Goal: Navigation & Orientation: Find specific page/section

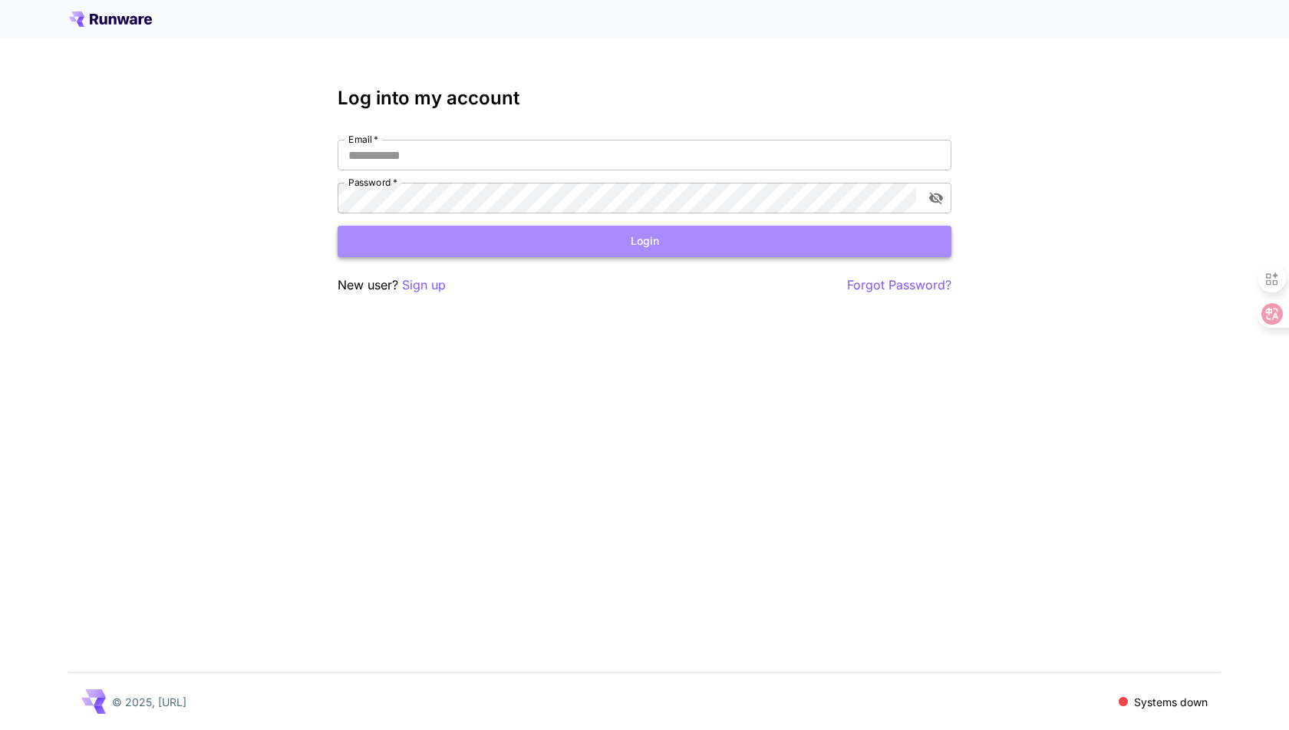
click at [451, 246] on button "Login" at bounding box center [645, 241] width 614 height 31
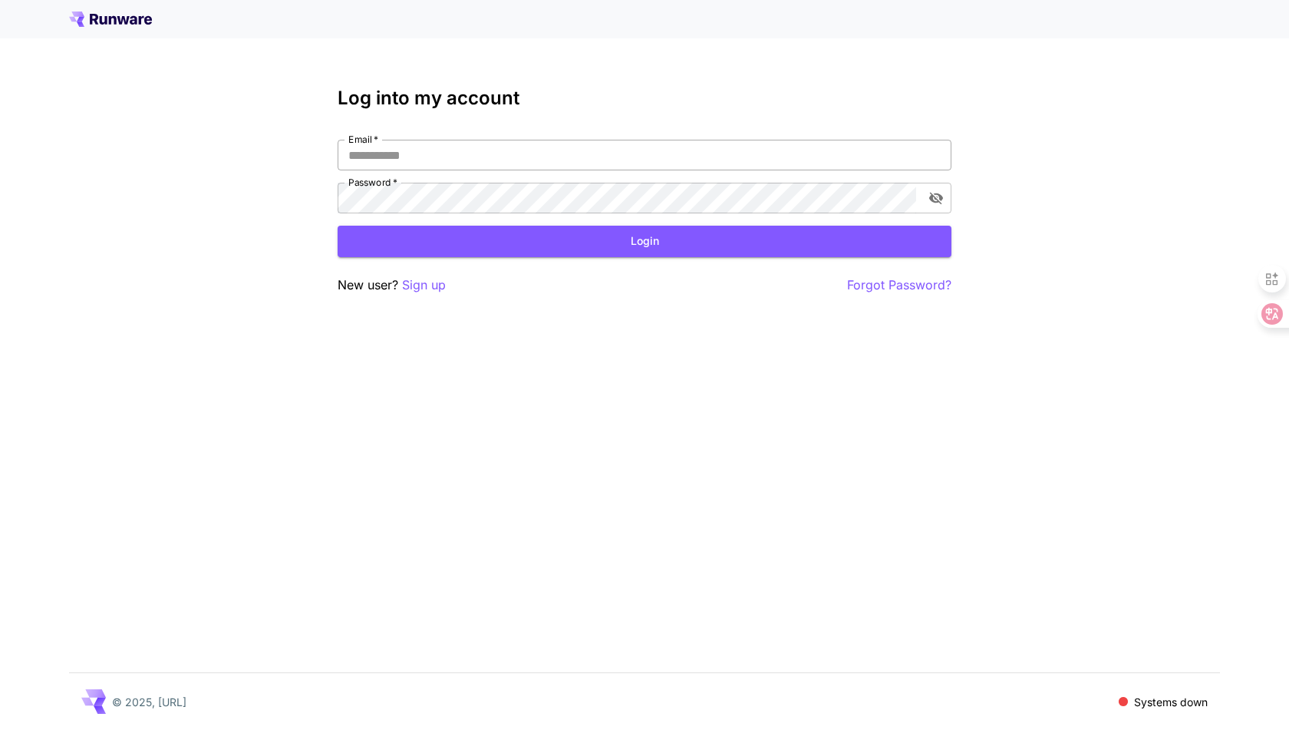
click at [434, 153] on input "Email   *" at bounding box center [645, 155] width 614 height 31
type input "**********"
click at [462, 236] on button "Login" at bounding box center [645, 241] width 614 height 31
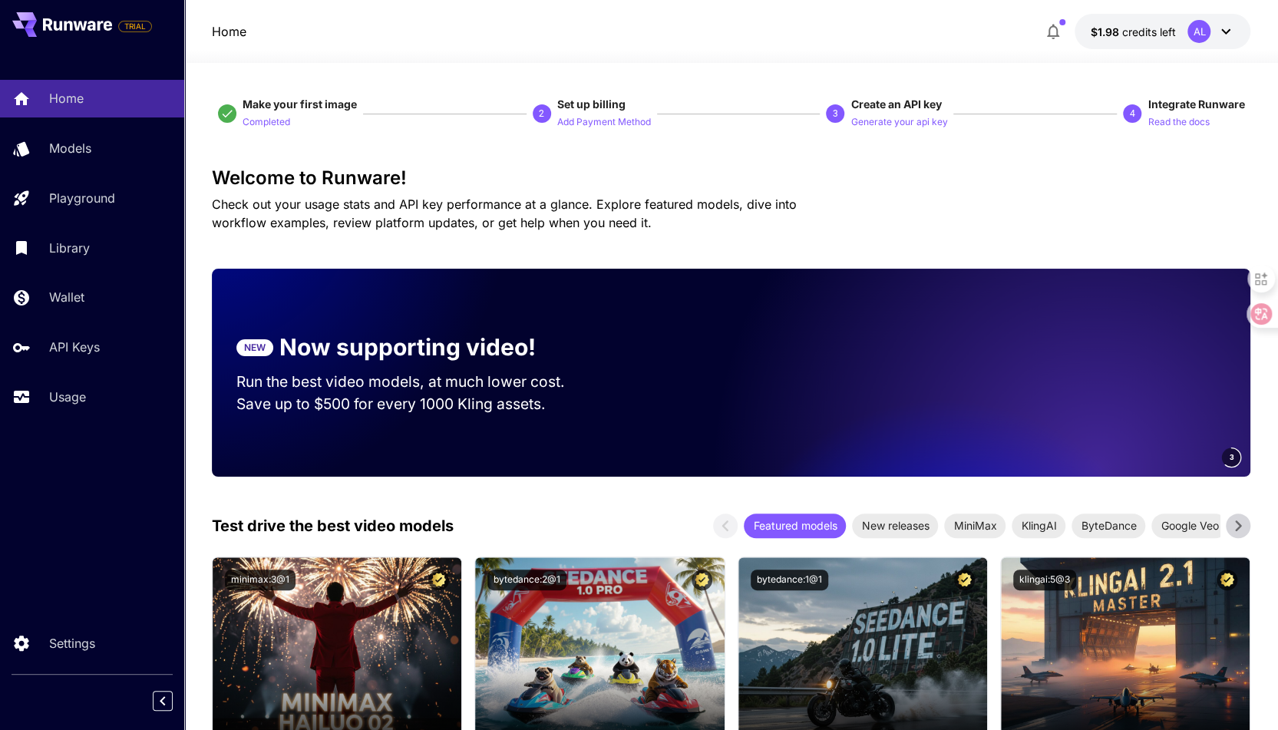
click at [1234, 30] on icon at bounding box center [1225, 31] width 18 height 18
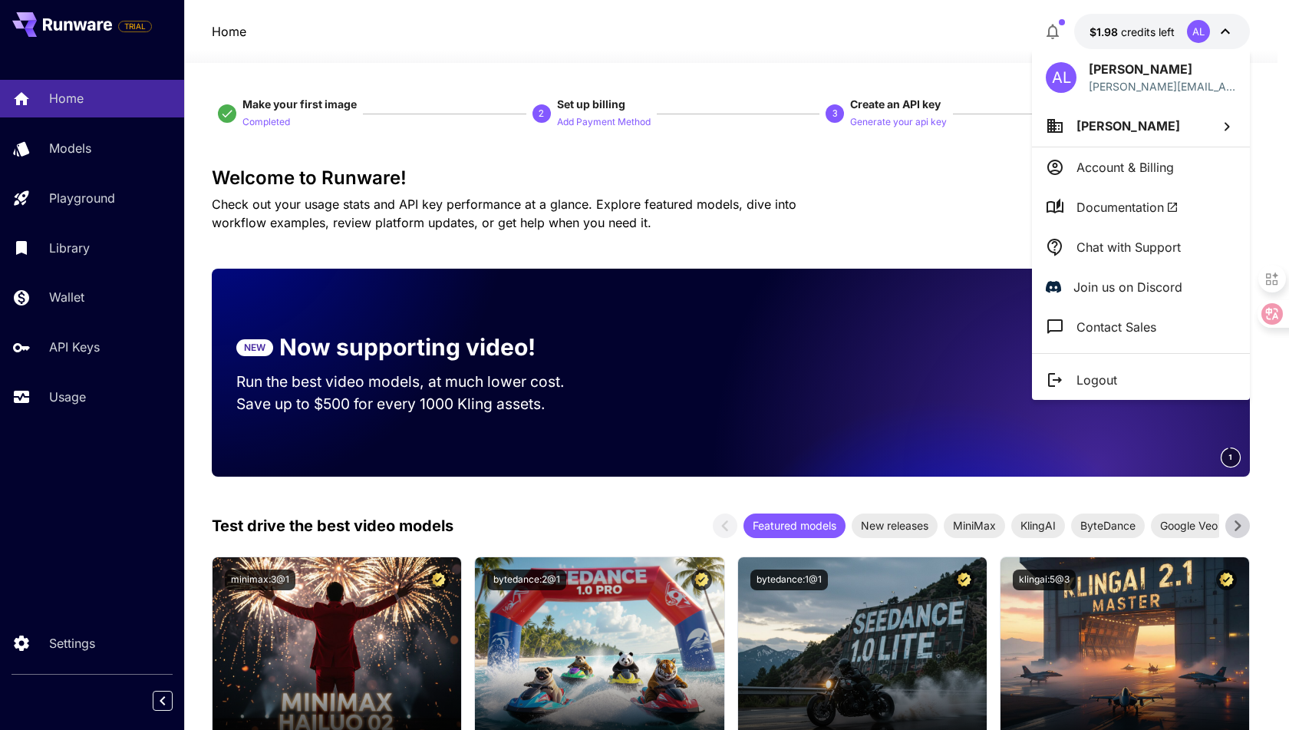
click at [1185, 165] on li "Account & Billing" at bounding box center [1141, 167] width 218 height 40
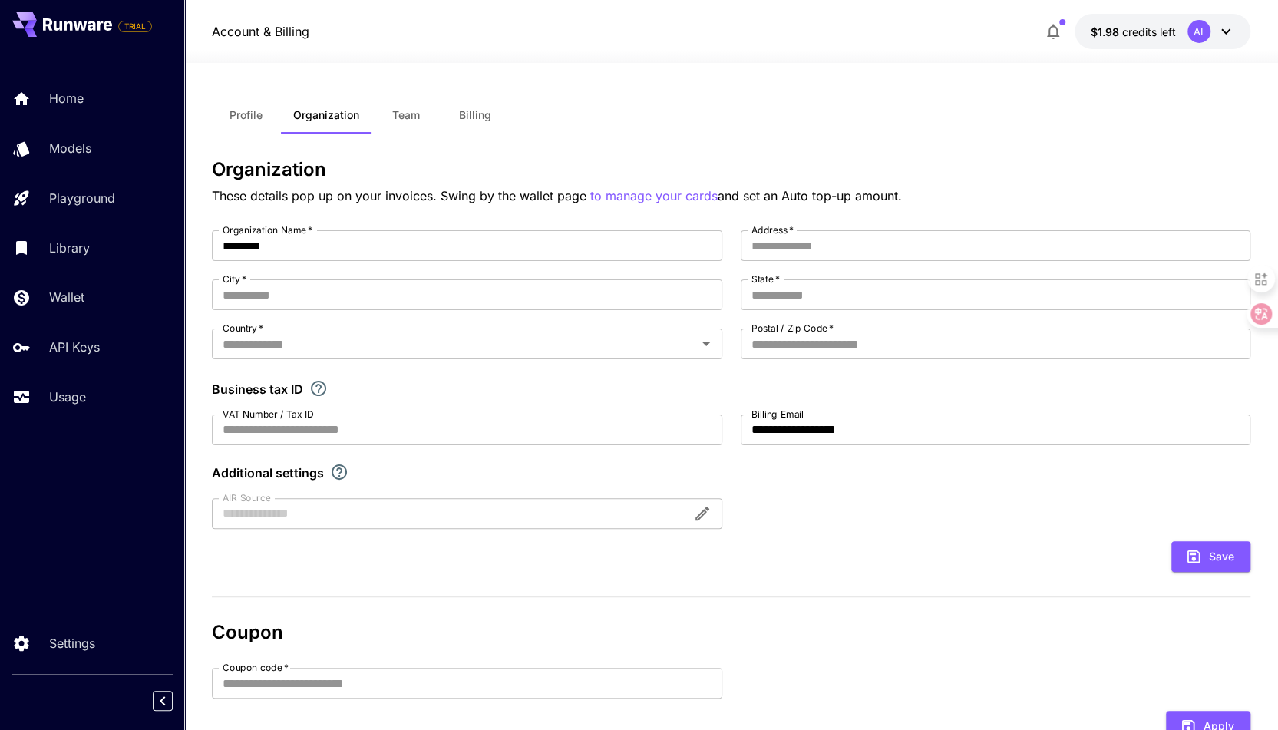
click at [502, 117] on button "Billing" at bounding box center [474, 115] width 69 height 37
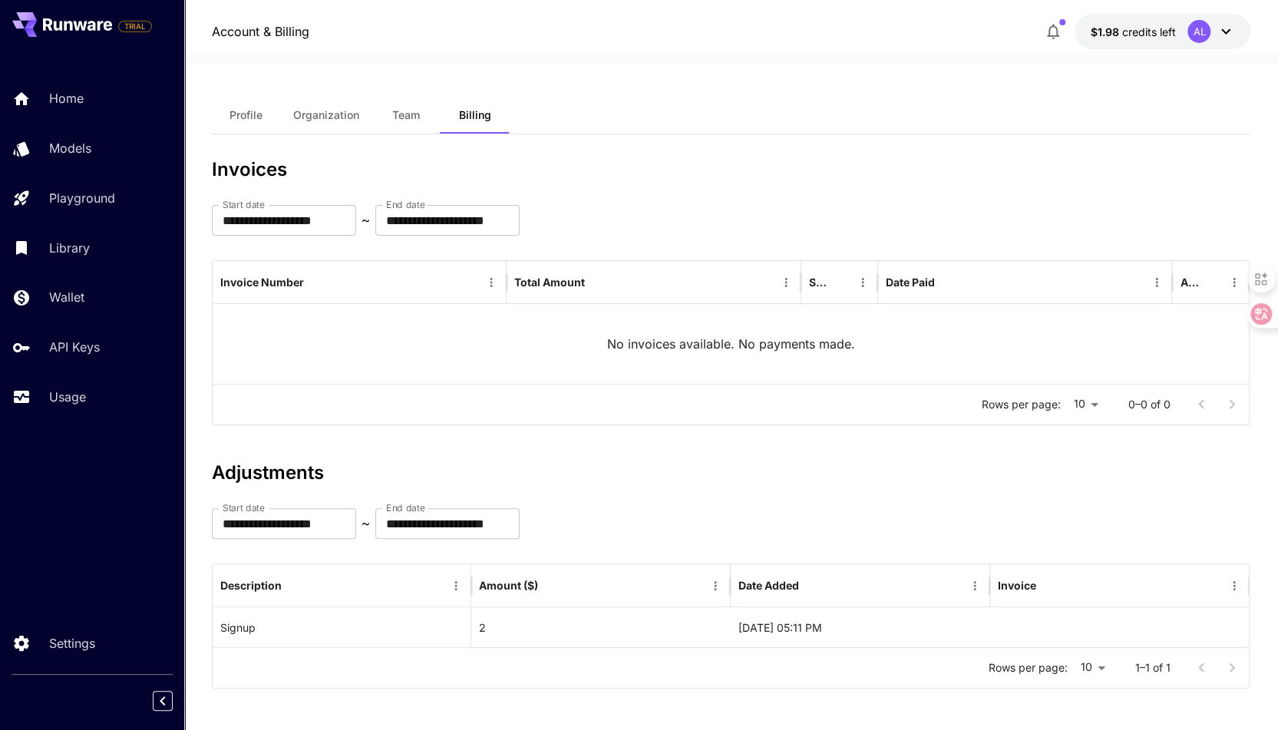
scroll to position [2, 0]
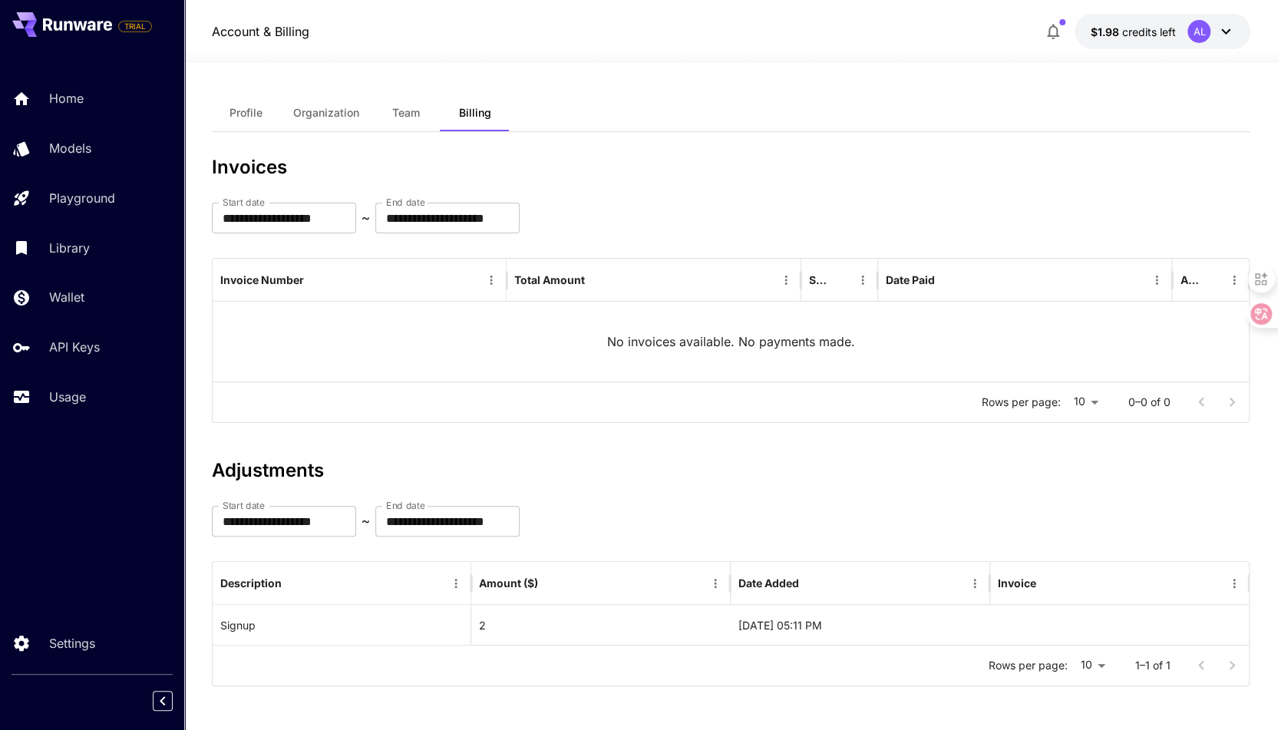
click at [257, 116] on span "Profile" at bounding box center [245, 113] width 33 height 14
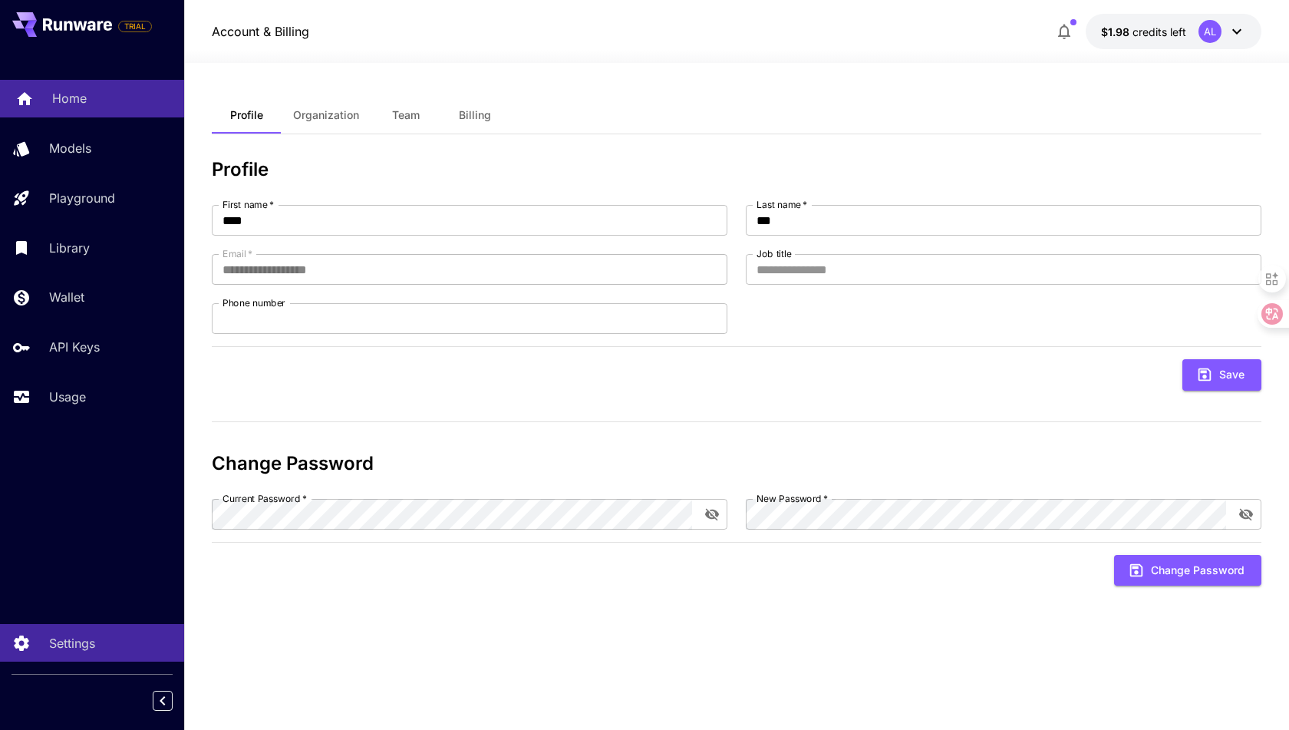
click at [94, 92] on div "Home" at bounding box center [112, 98] width 120 height 18
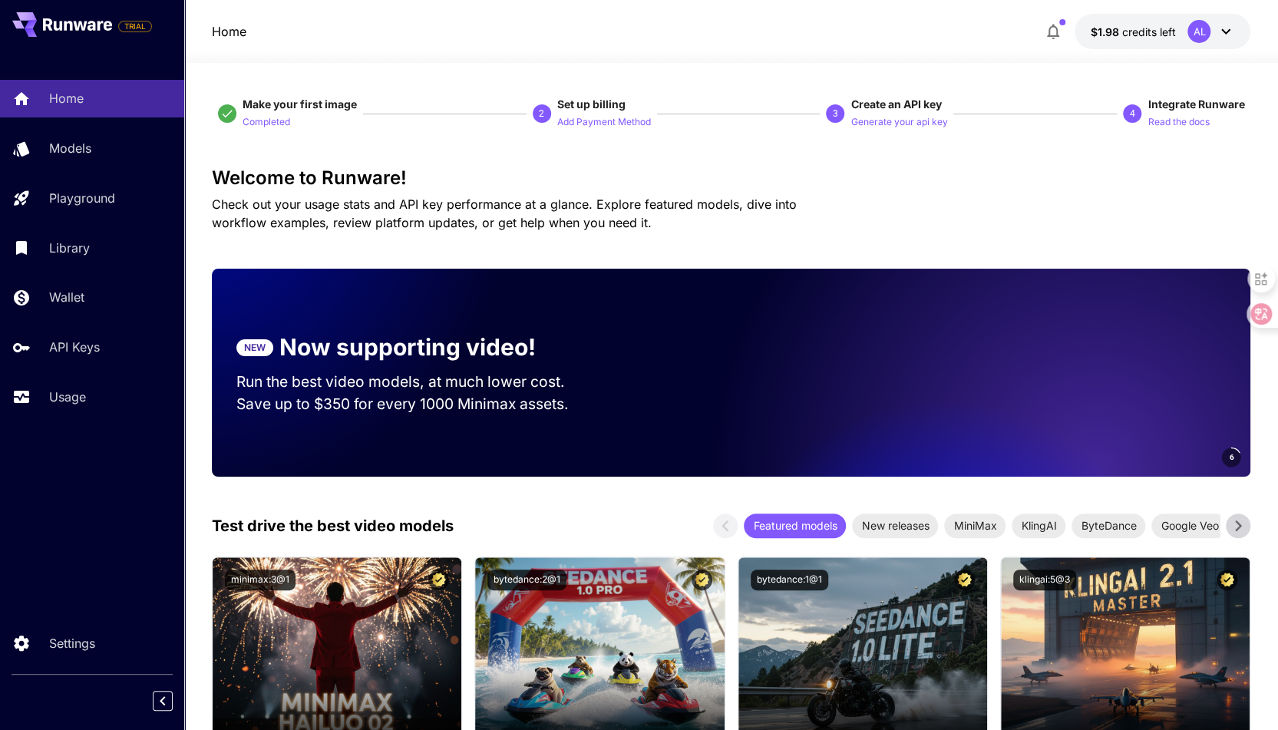
click at [1232, 28] on icon at bounding box center [1225, 31] width 18 height 18
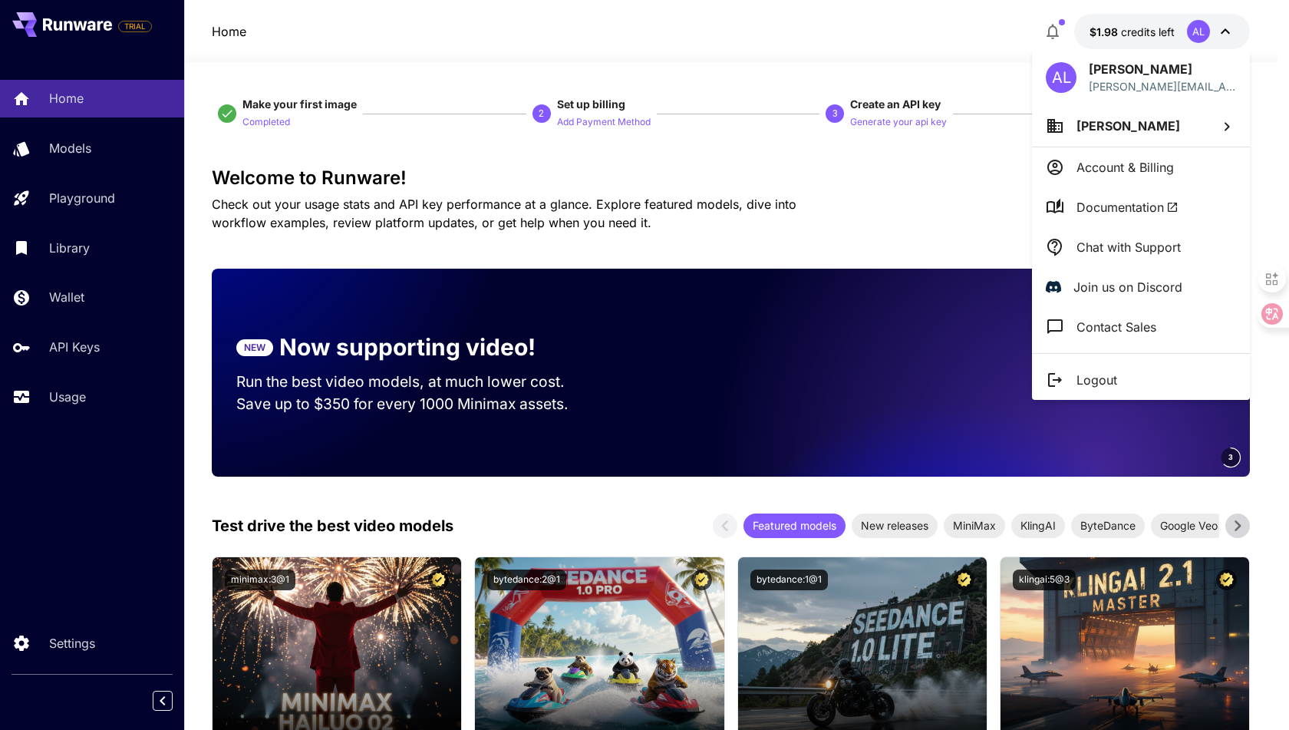
click at [1126, 130] on span "[PERSON_NAME]" at bounding box center [1129, 125] width 104 height 15
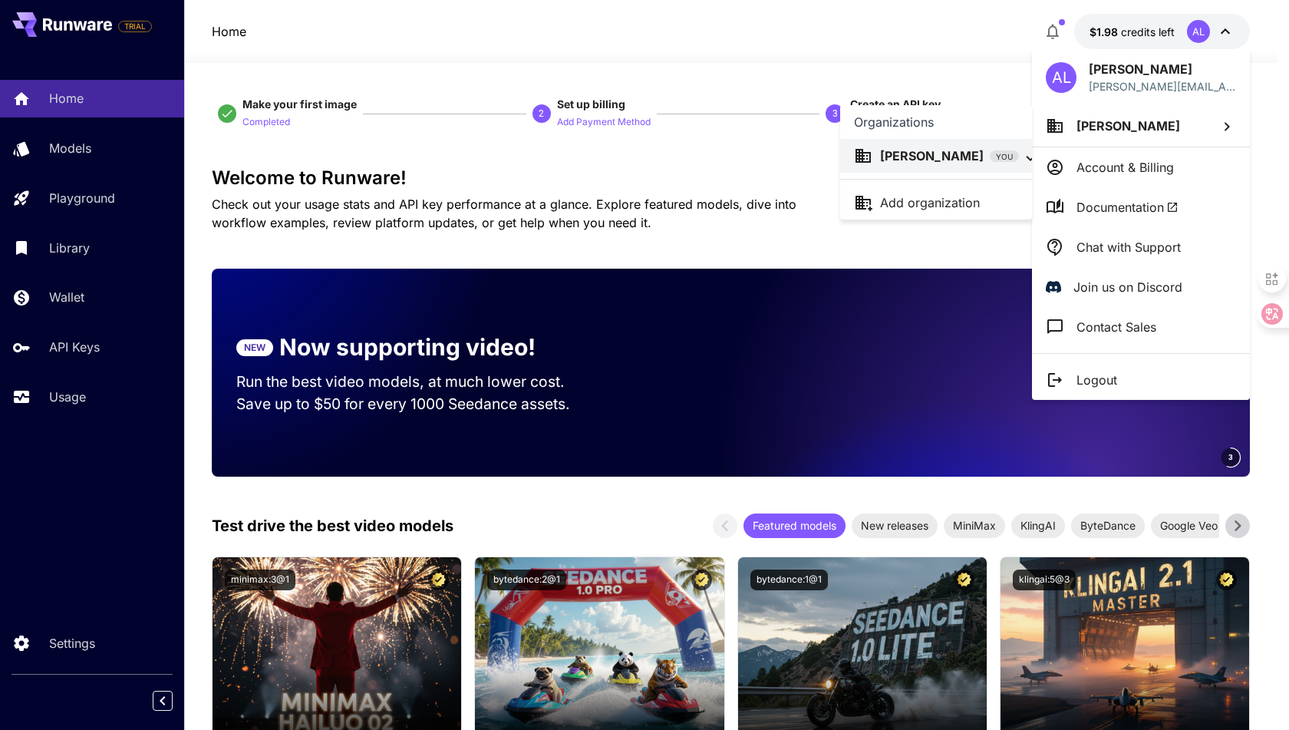
click at [790, 188] on div at bounding box center [644, 365] width 1289 height 730
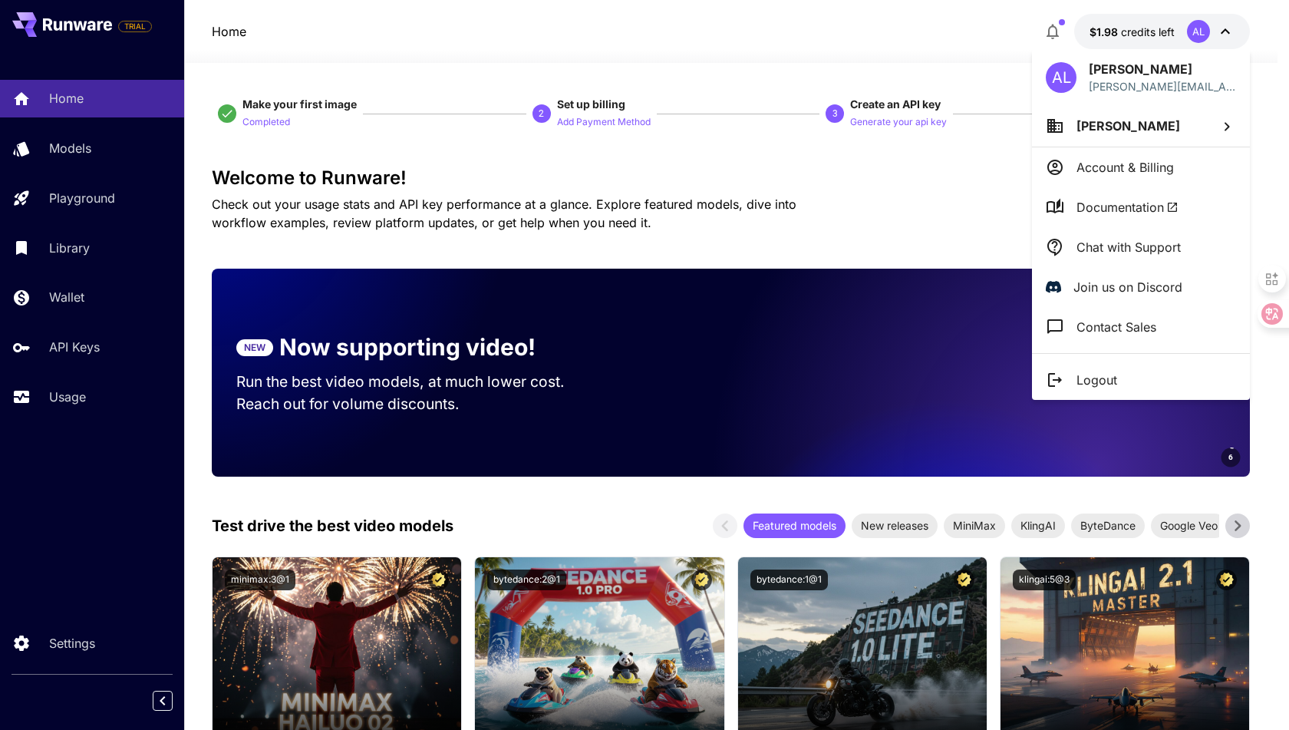
click at [915, 168] on div at bounding box center [644, 365] width 1289 height 730
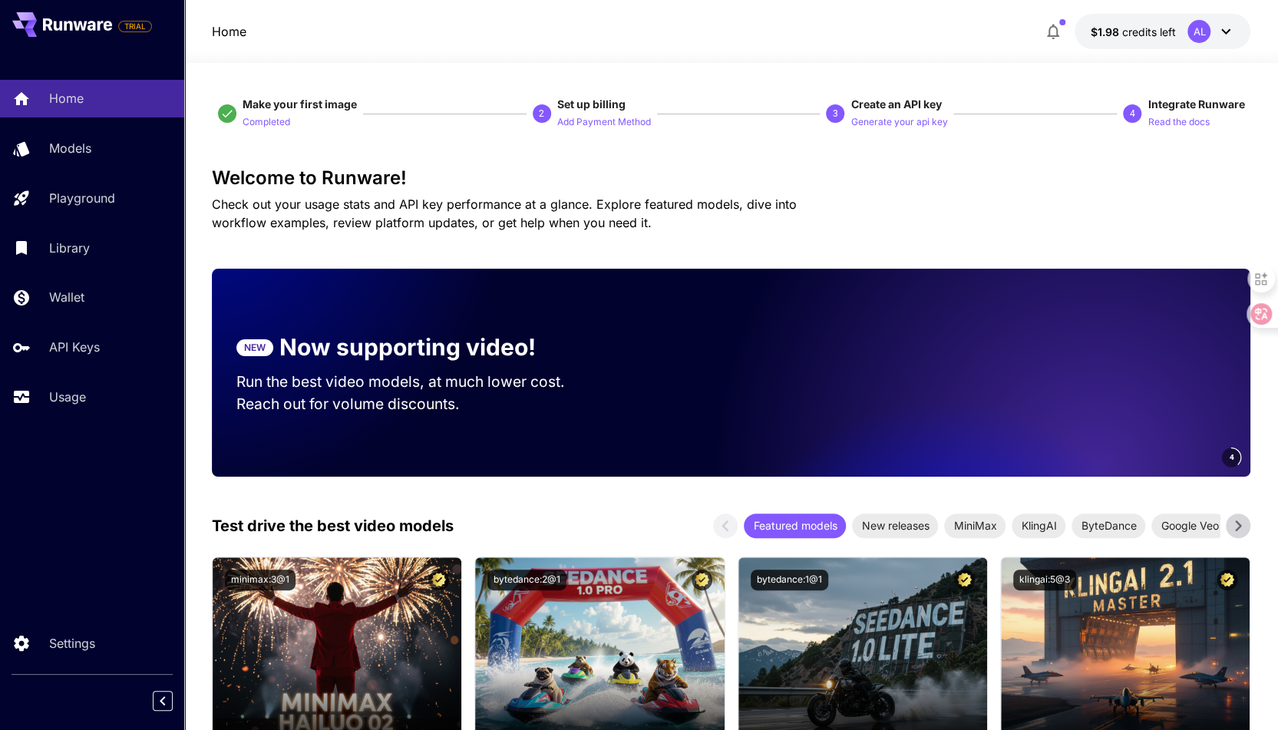
click at [1221, 30] on icon at bounding box center [1225, 31] width 18 height 18
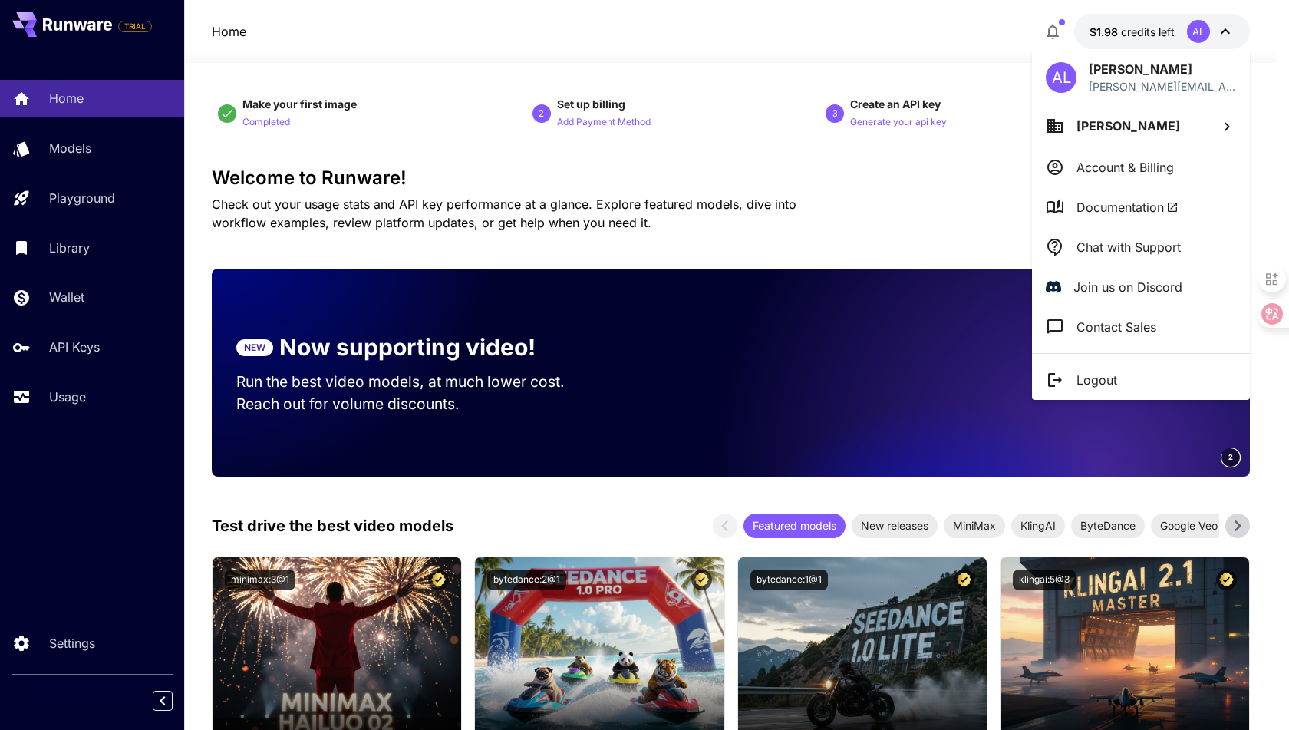
click at [1144, 165] on p "Account & Billing" at bounding box center [1125, 167] width 97 height 18
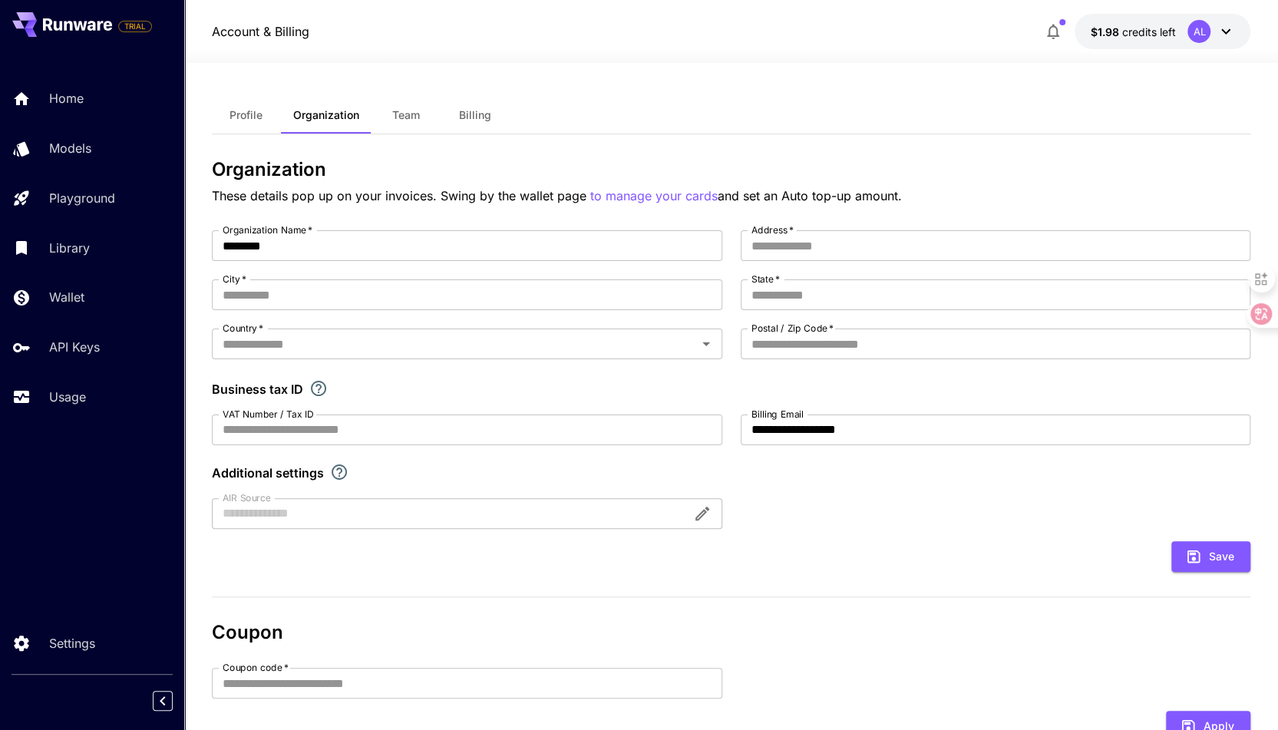
click at [411, 116] on span "Team" at bounding box center [406, 115] width 28 height 14
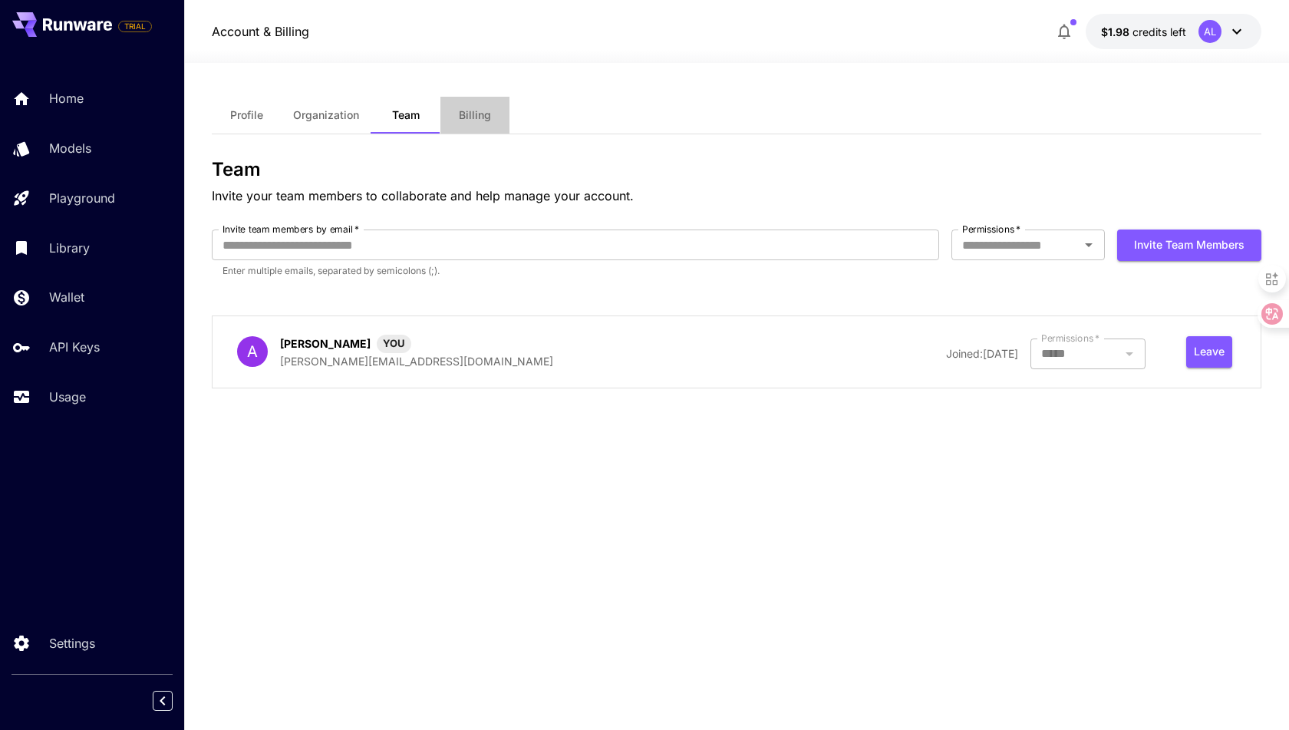
click at [487, 119] on span "Billing" at bounding box center [475, 115] width 32 height 14
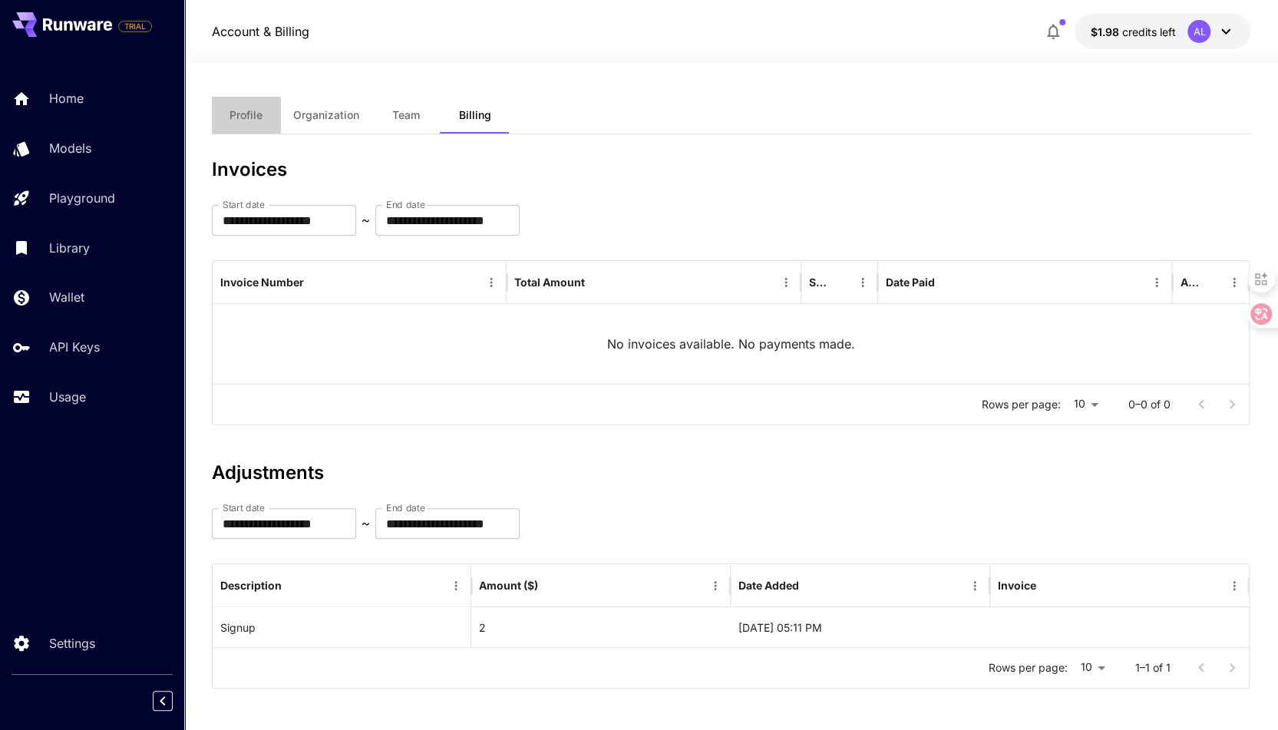
click at [243, 108] on span "Profile" at bounding box center [245, 115] width 33 height 14
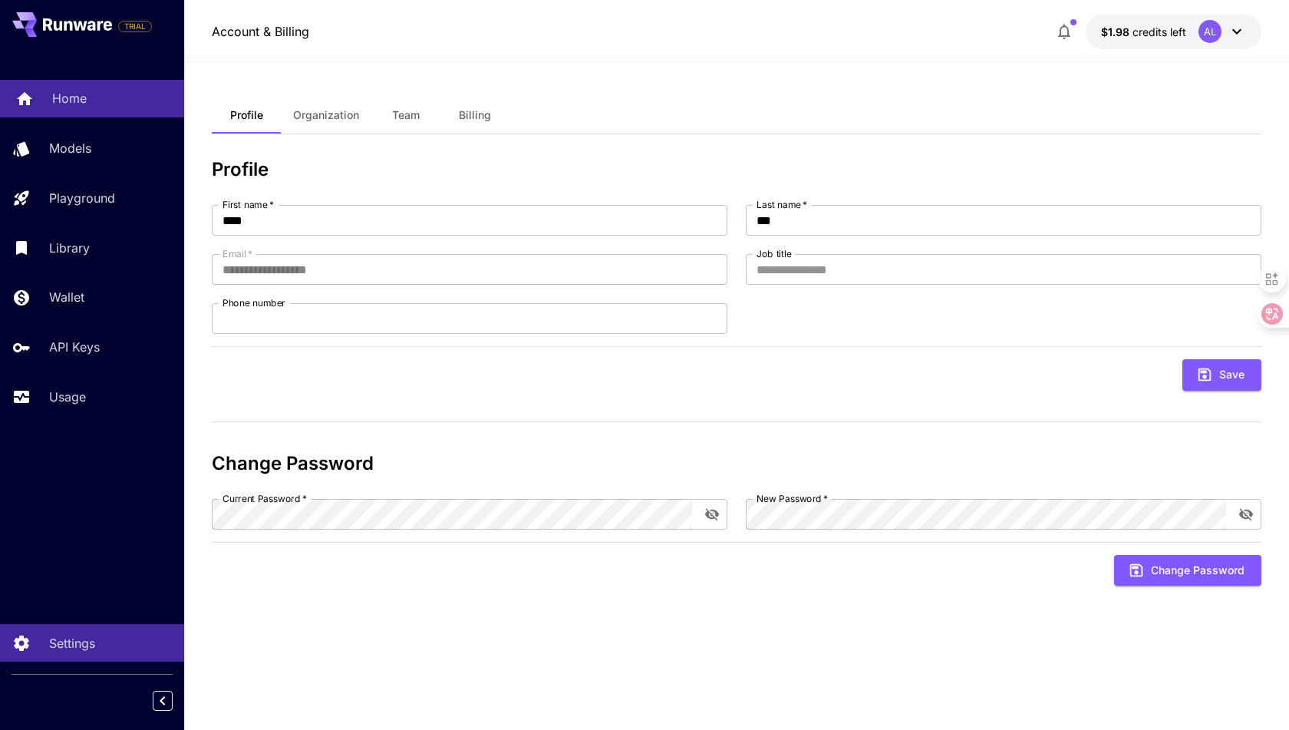
click at [79, 92] on p "Home" at bounding box center [69, 98] width 35 height 18
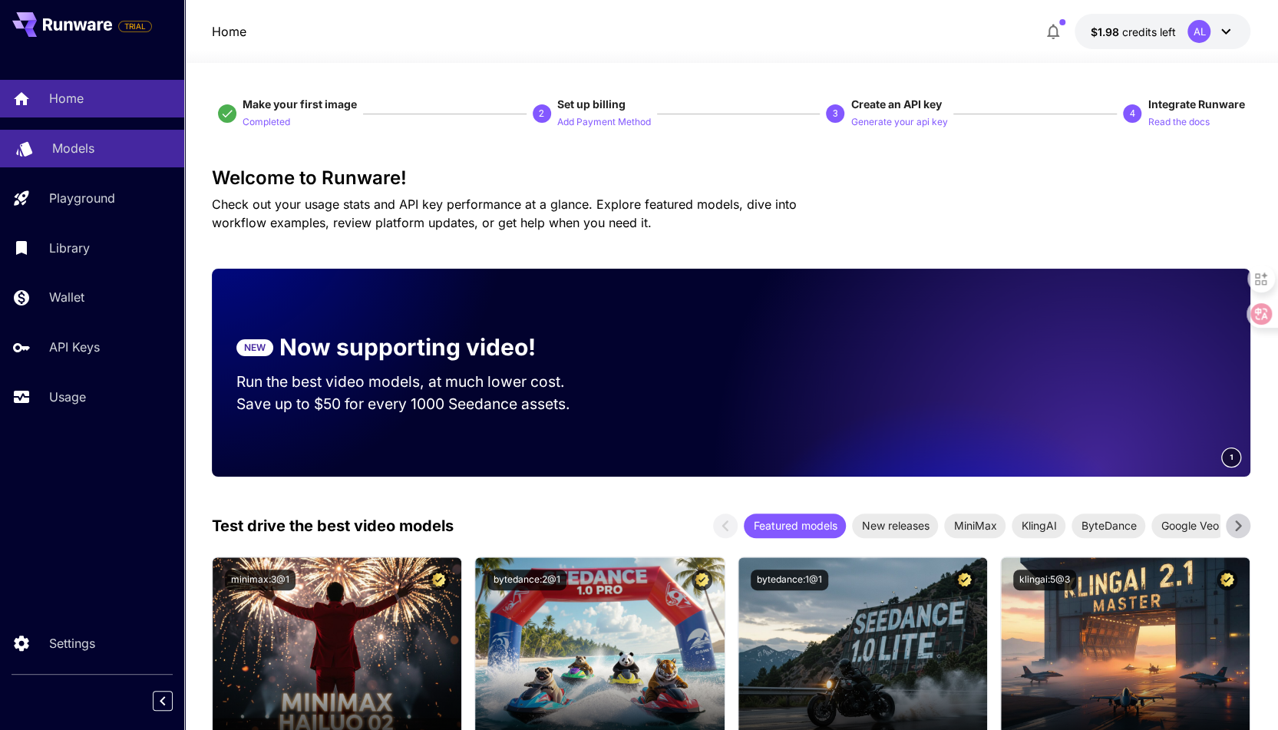
click at [71, 140] on p "Models" at bounding box center [73, 148] width 42 height 18
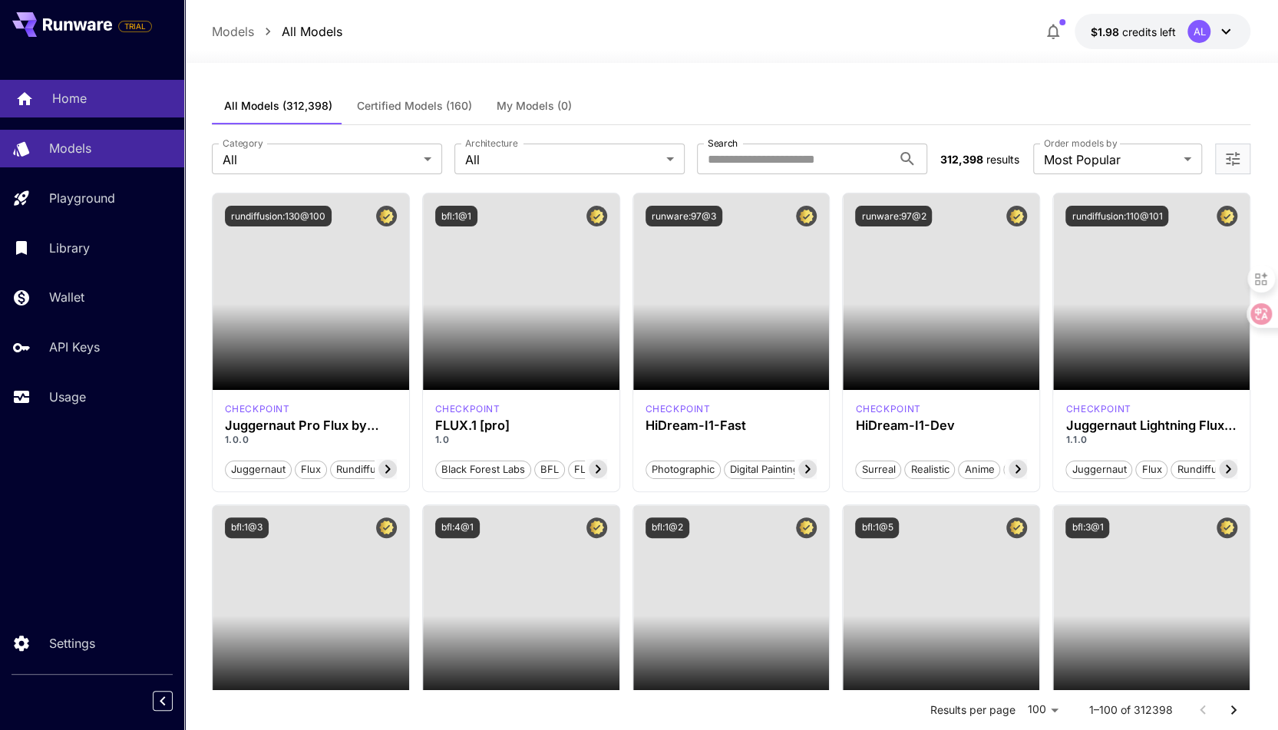
click at [90, 103] on div "Home" at bounding box center [112, 98] width 120 height 18
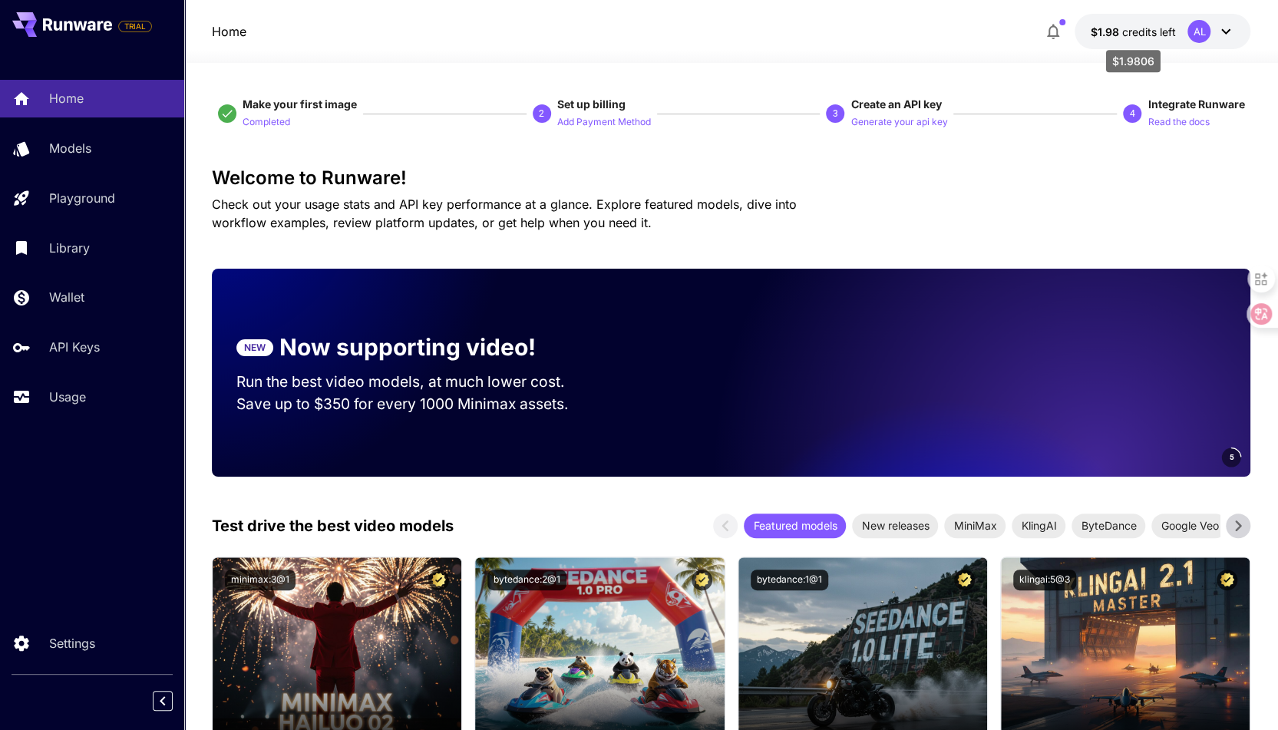
click at [1146, 28] on span "credits left" at bounding box center [1148, 31] width 54 height 13
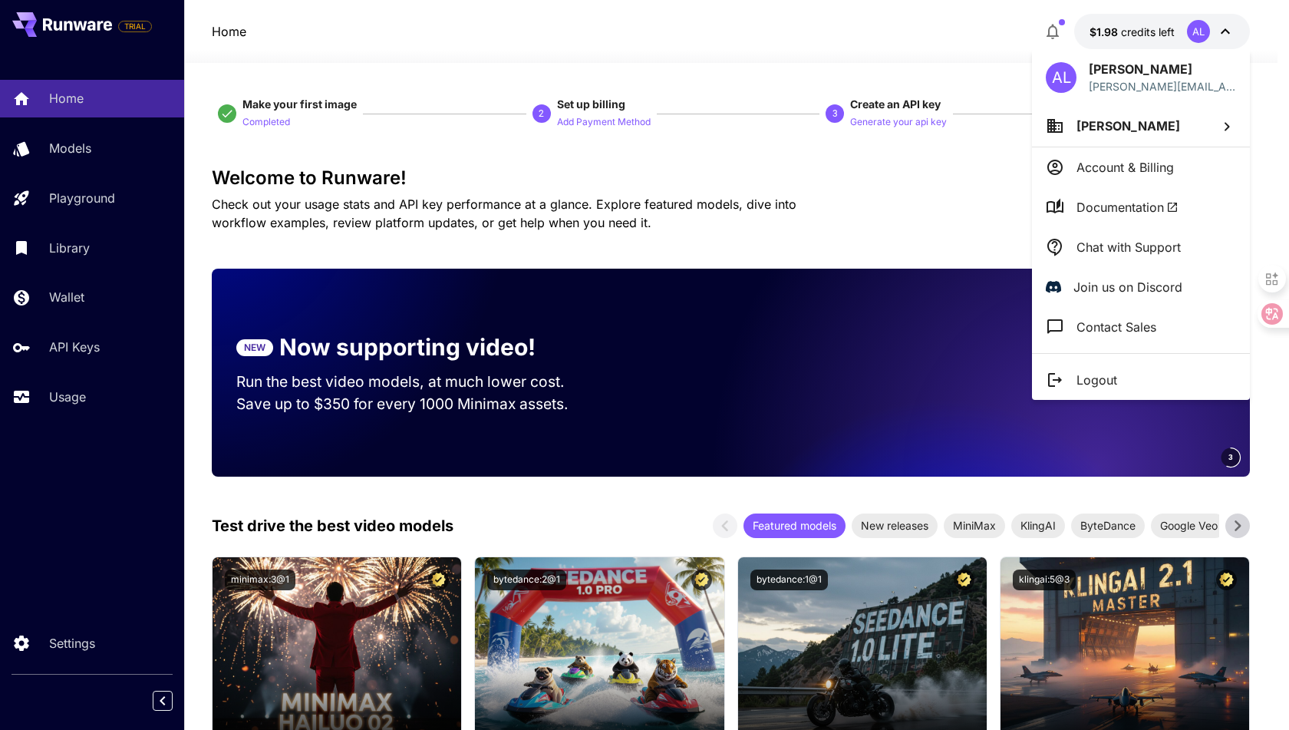
click at [978, 216] on div at bounding box center [644, 365] width 1289 height 730
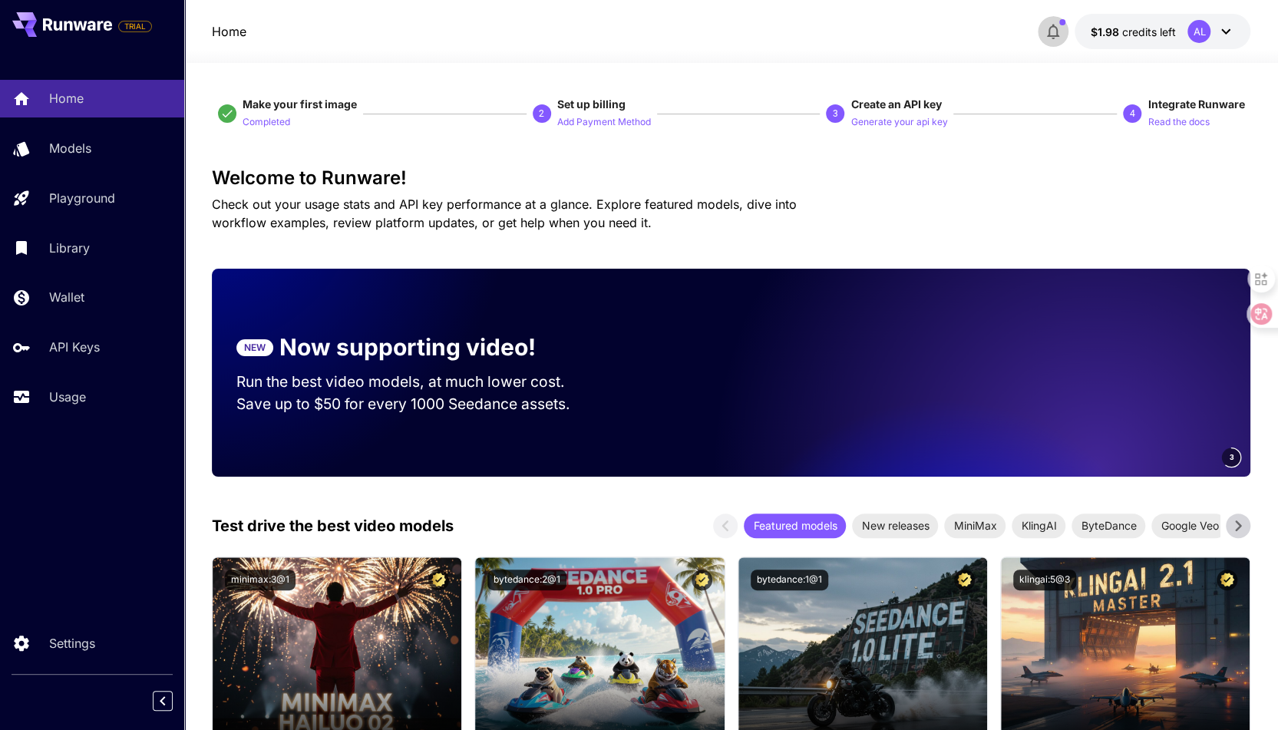
click at [1048, 30] on icon "button" at bounding box center [1053, 31] width 18 height 18
